Goal: Find contact information: Find contact information

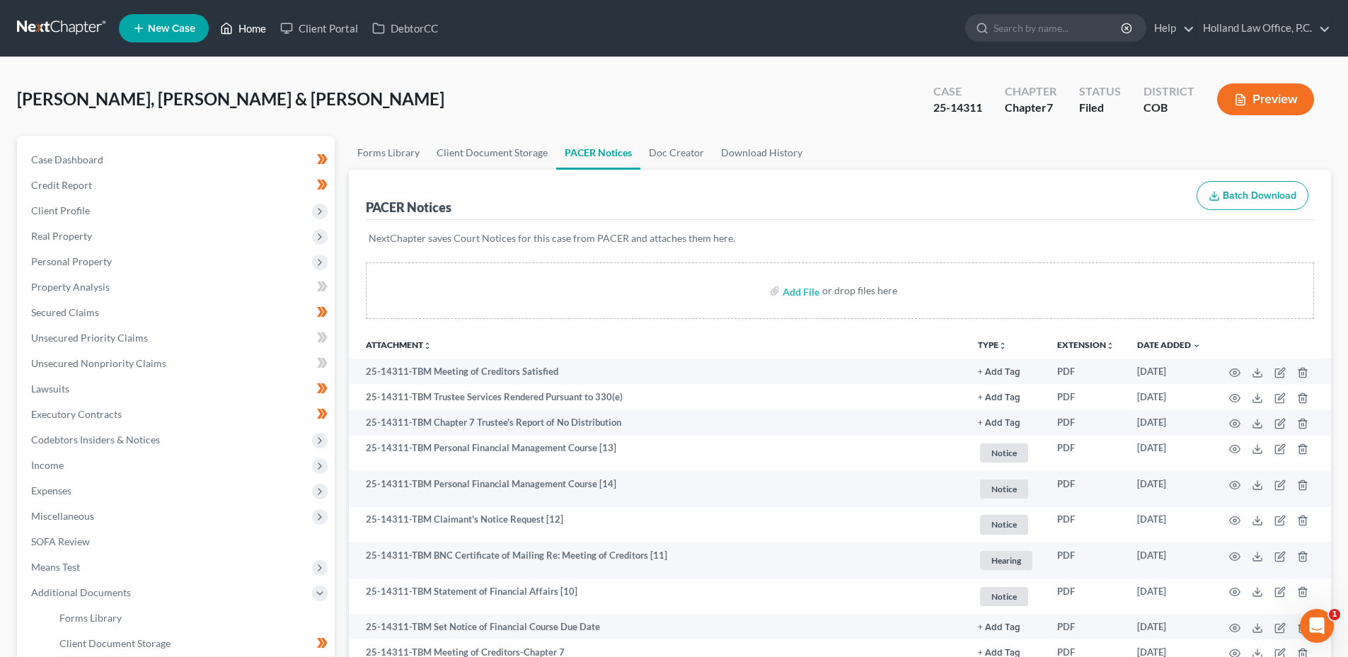
click at [246, 27] on link "Home" at bounding box center [243, 28] width 60 height 25
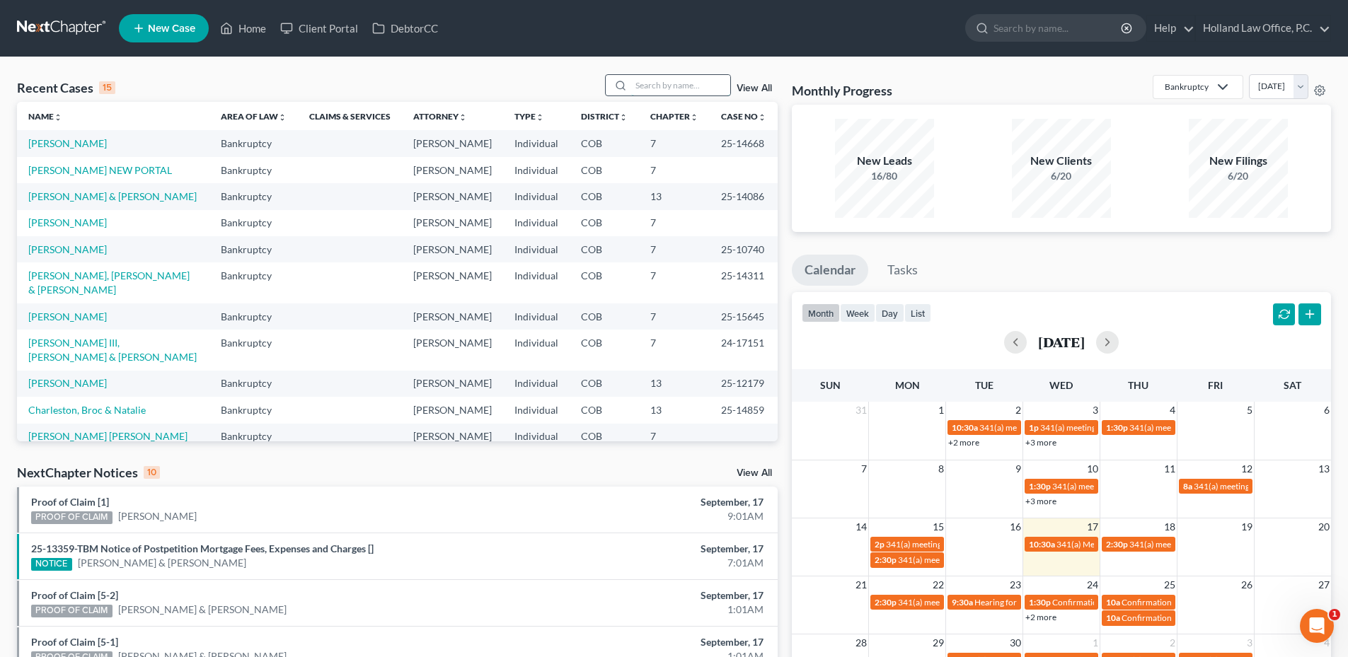
click at [688, 93] on input "search" at bounding box center [680, 85] width 99 height 21
click at [84, 143] on link "[PERSON_NAME]" at bounding box center [67, 143] width 79 height 12
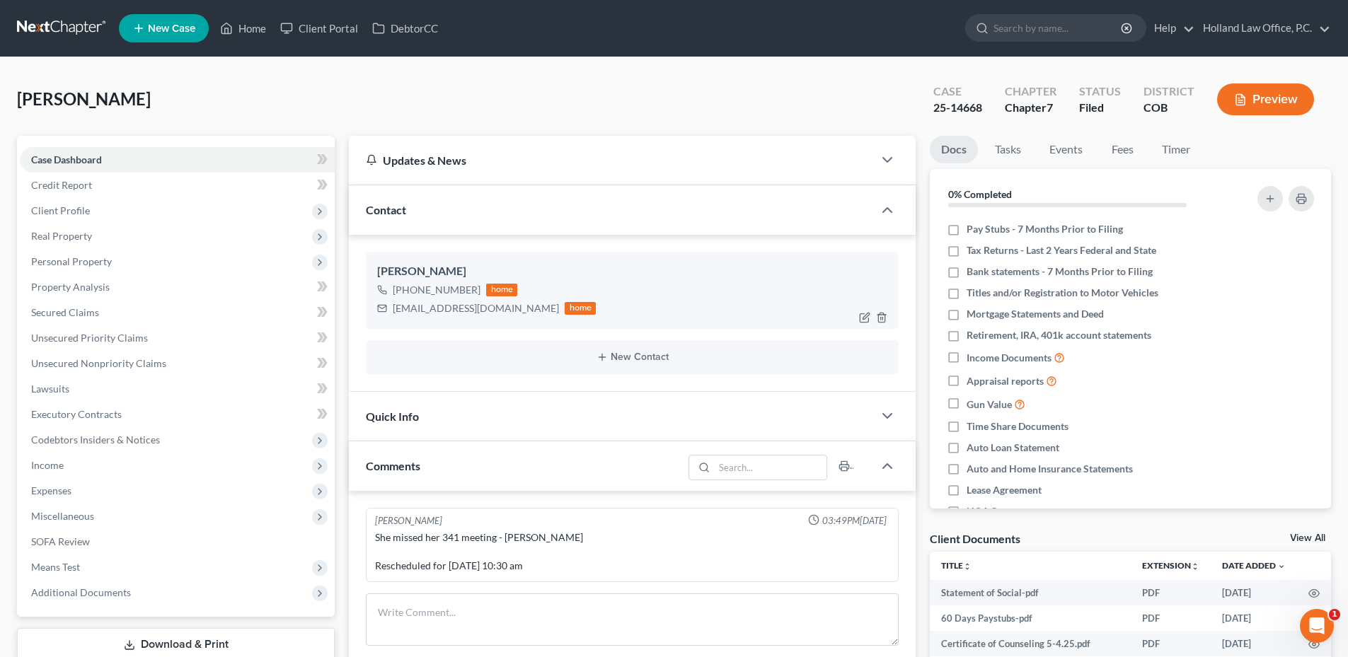
click at [438, 294] on div "[PHONE_NUMBER]" at bounding box center [437, 290] width 88 height 14
copy div "[PHONE_NUMBER]"
